Goal: Ask a question

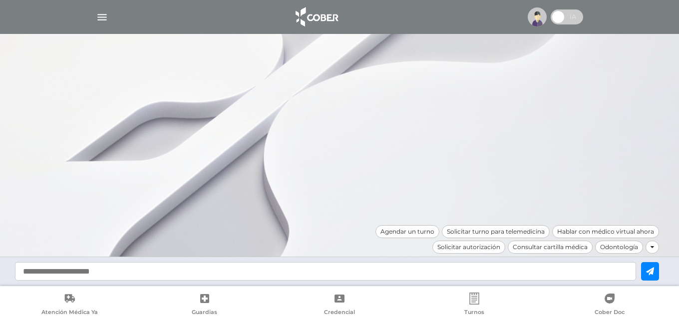
click at [207, 270] on input "text" at bounding box center [325, 271] width 621 height 18
click at [544, 15] on img at bounding box center [536, 16] width 19 height 19
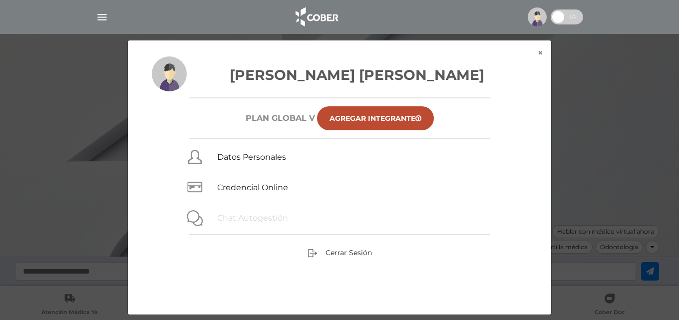
click at [228, 219] on link "Chat Autogestión" at bounding box center [252, 217] width 71 height 9
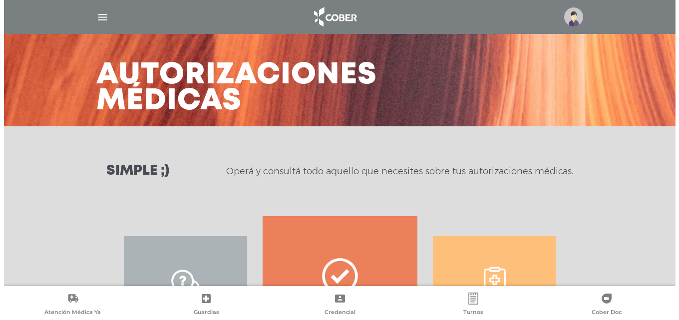
scroll to position [100, 0]
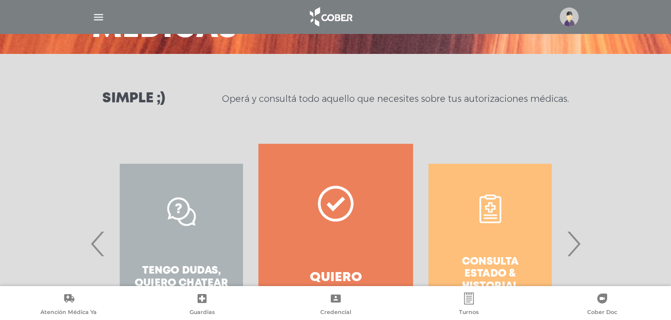
click at [564, 21] on img at bounding box center [569, 16] width 19 height 19
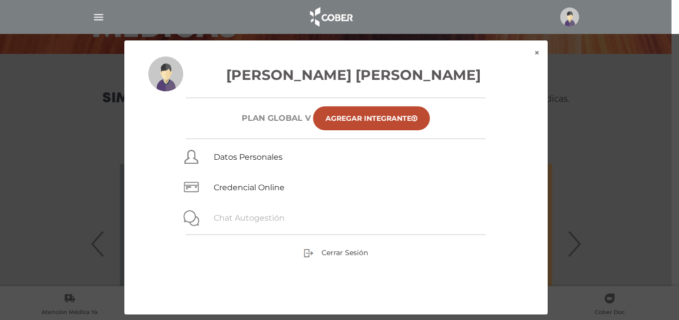
click at [259, 217] on link "Chat Autogestión" at bounding box center [249, 217] width 71 height 9
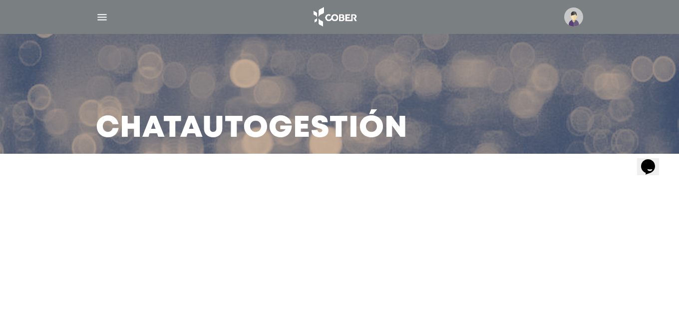
click at [656, 158] on button "Opens Chat This icon Opens the chat window." at bounding box center [648, 166] width 22 height 17
